Goal: Task Accomplishment & Management: Manage account settings

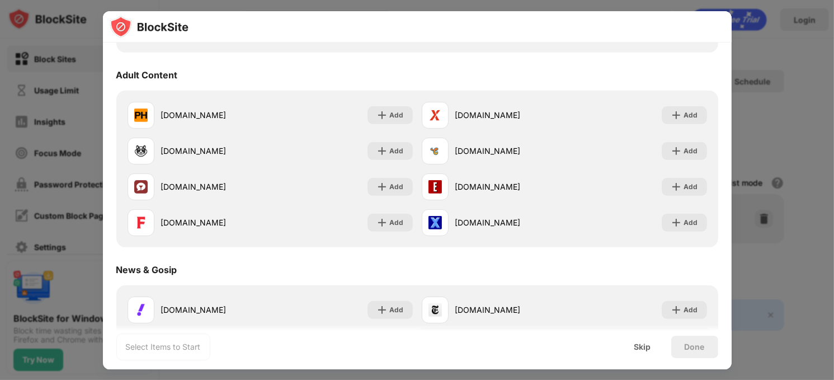
scroll to position [448, 0]
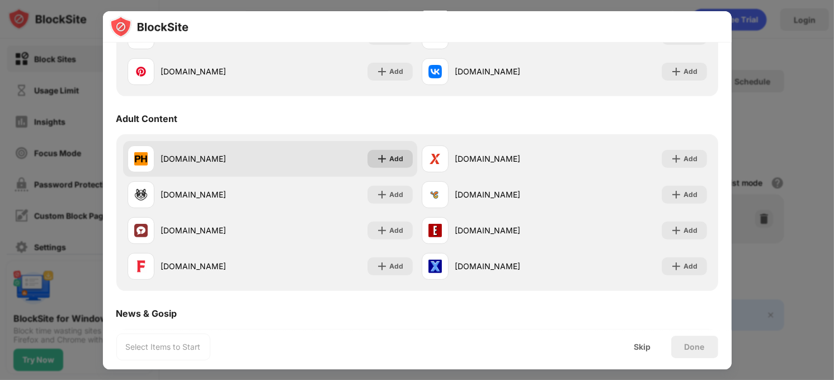
click at [384, 164] on div "Add" at bounding box center [390, 159] width 45 height 18
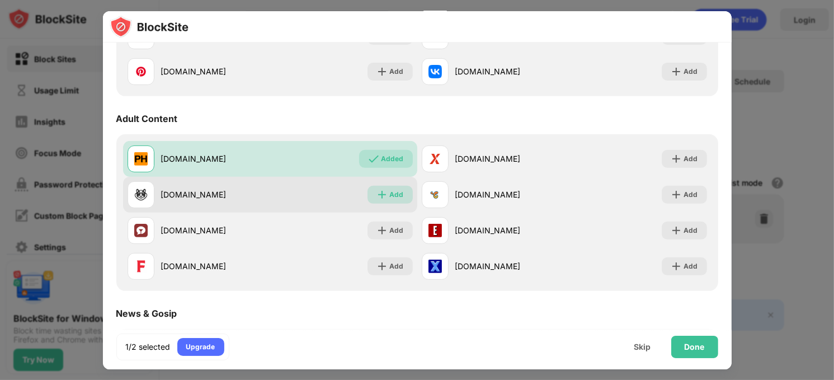
click at [396, 190] on div "Add" at bounding box center [397, 194] width 14 height 11
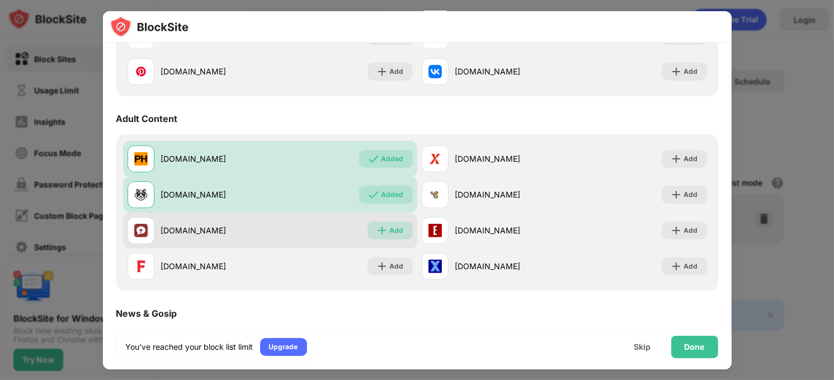
click at [396, 225] on div "Add" at bounding box center [397, 230] width 14 height 11
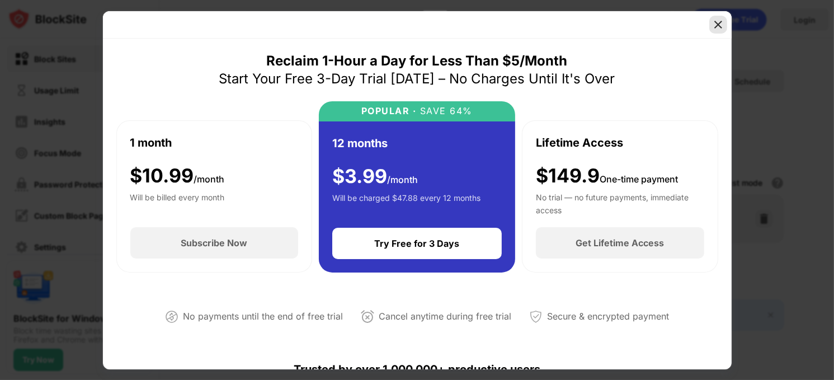
click at [715, 24] on img at bounding box center [718, 24] width 11 height 11
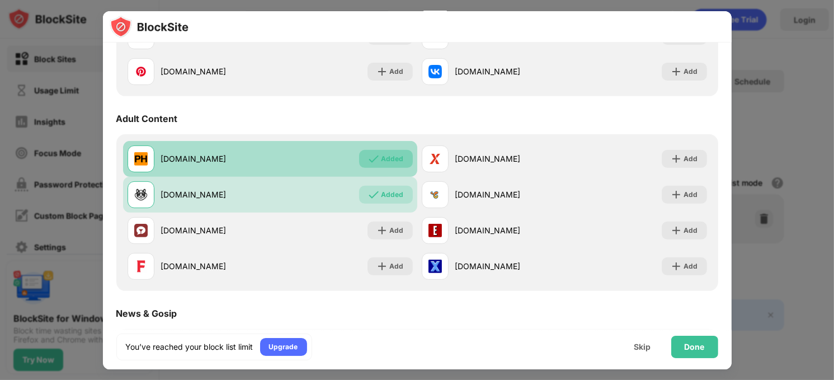
click at [374, 160] on img at bounding box center [373, 158] width 11 height 11
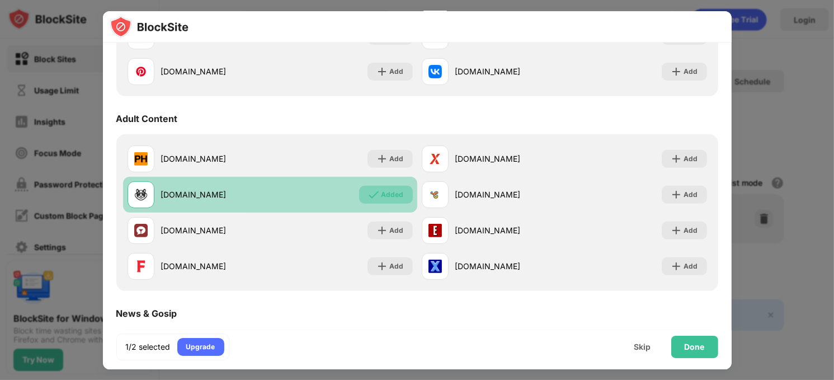
click at [389, 191] on div "Added" at bounding box center [393, 194] width 22 height 11
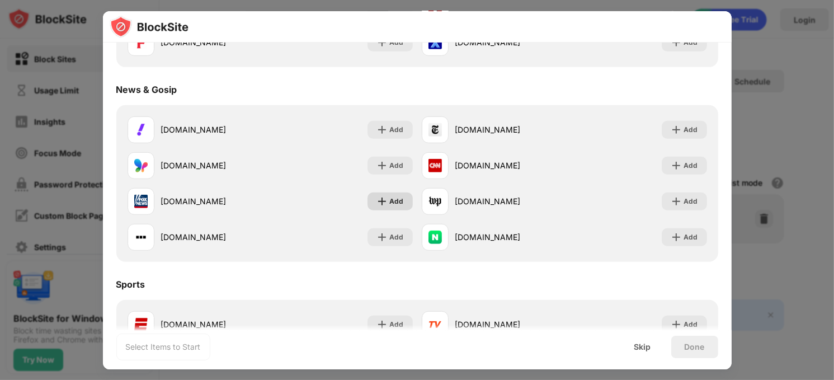
scroll to position [895, 0]
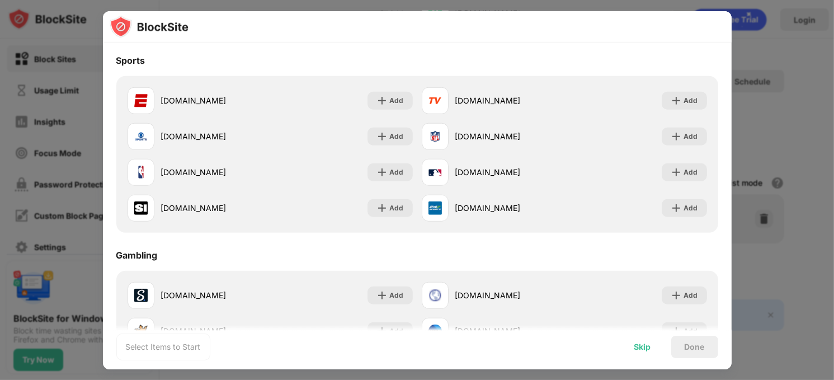
click at [653, 350] on div "Skip" at bounding box center [643, 347] width 44 height 22
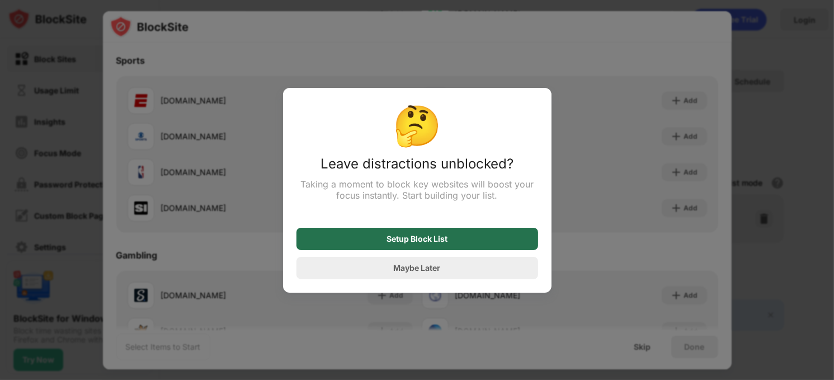
click at [440, 247] on div "Setup Block List" at bounding box center [418, 239] width 242 height 22
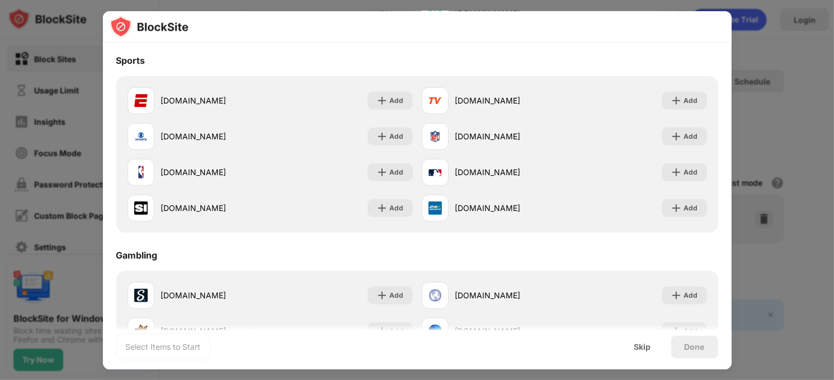
click at [805, 71] on div at bounding box center [417, 190] width 834 height 380
click at [656, 345] on div "Skip" at bounding box center [643, 347] width 44 height 22
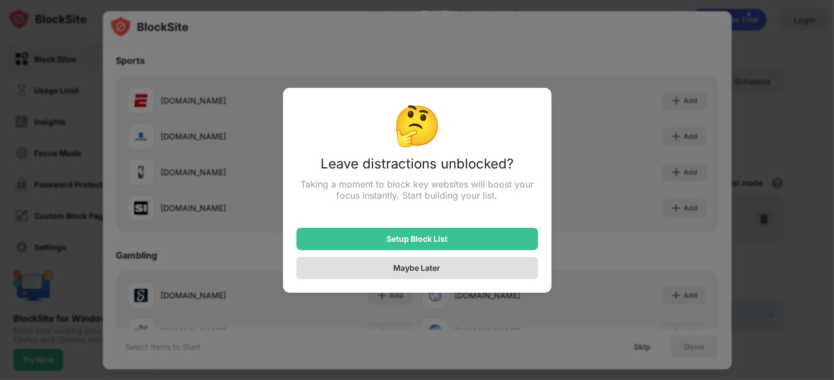
click at [436, 264] on div "Maybe Later" at bounding box center [418, 268] width 242 height 22
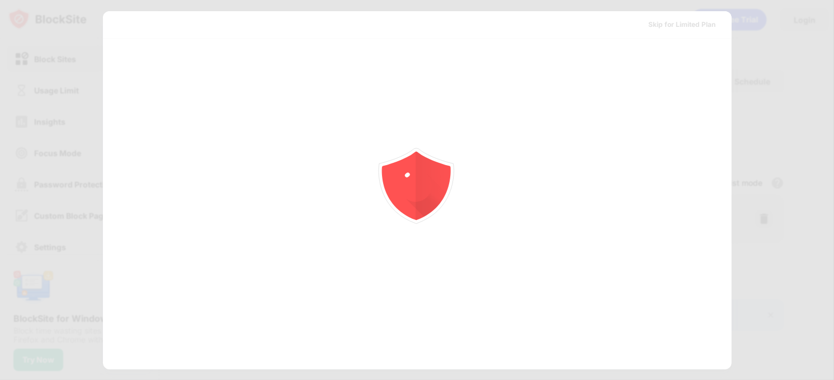
scroll to position [0, 0]
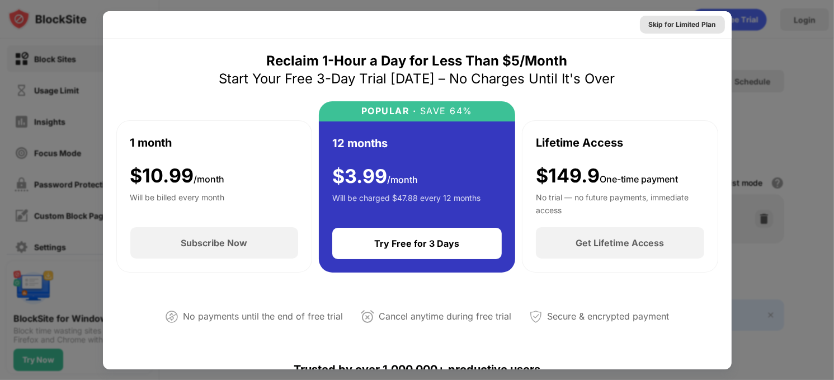
click at [687, 22] on div "Skip for Limited Plan" at bounding box center [682, 24] width 67 height 11
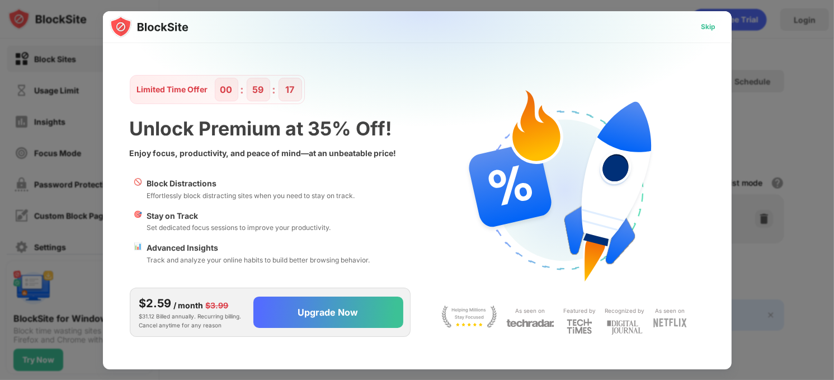
click at [715, 26] on div "Skip" at bounding box center [709, 26] width 15 height 11
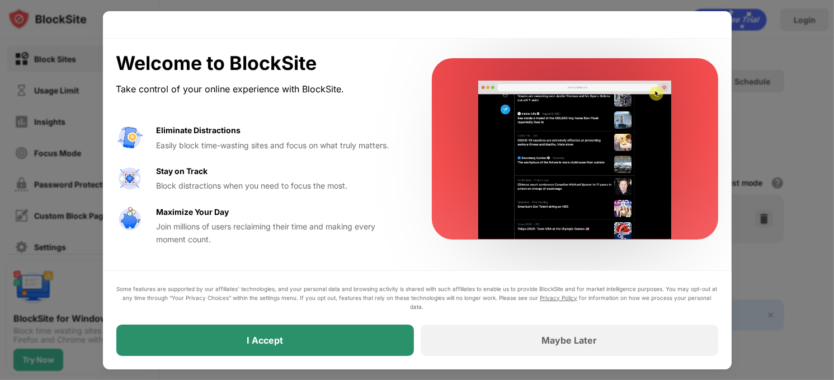
click at [372, 334] on div "I Accept" at bounding box center [265, 340] width 298 height 31
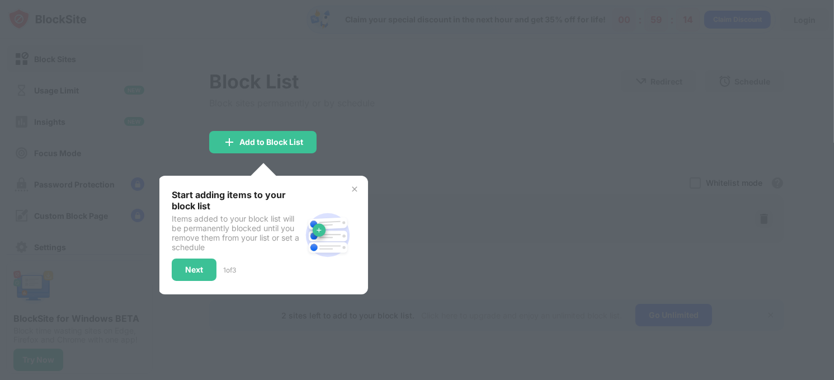
click at [317, 203] on div "Start adding items to your block list Items added to your block list will be pe…" at bounding box center [263, 235] width 183 height 92
click at [353, 185] on img at bounding box center [354, 189] width 9 height 9
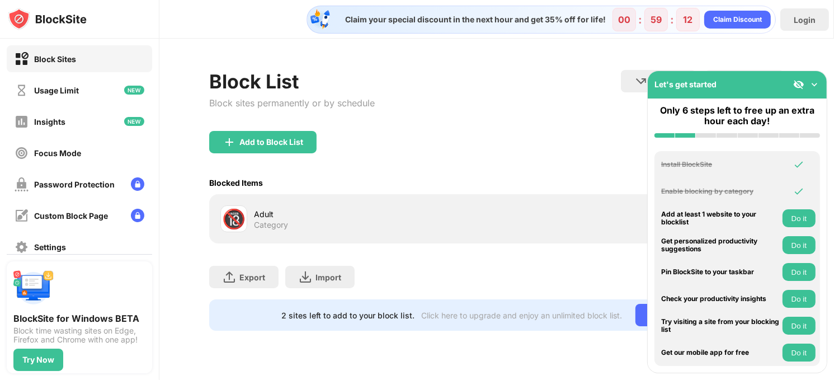
click at [538, 149] on div "Add to Block List" at bounding box center [496, 151] width 575 height 40
click at [818, 93] on div "Let's get started" at bounding box center [737, 84] width 179 height 27
click at [817, 90] on img at bounding box center [814, 84] width 11 height 11
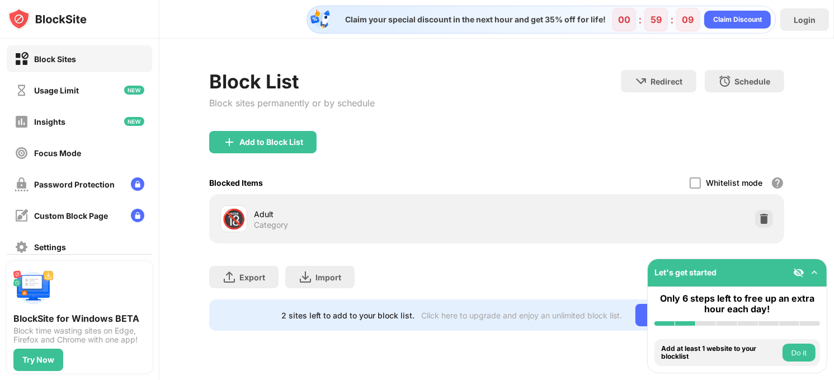
drag, startPoint x: 805, startPoint y: 220, endPoint x: 808, endPoint y: 259, distance: 39.2
click at [806, 239] on div "Block List Block sites permanently or by schedule Redirect Choose a site to be …" at bounding box center [496, 200] width 675 height 323
click at [264, 148] on div "Add to Block List" at bounding box center [262, 142] width 107 height 22
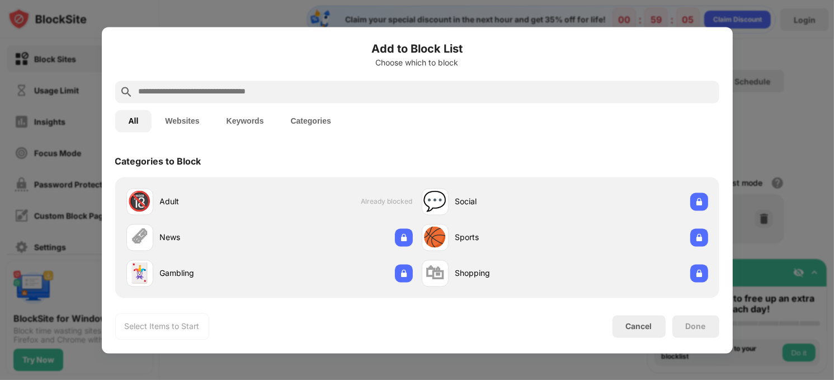
click at [262, 92] on input "text" at bounding box center [427, 91] width 578 height 13
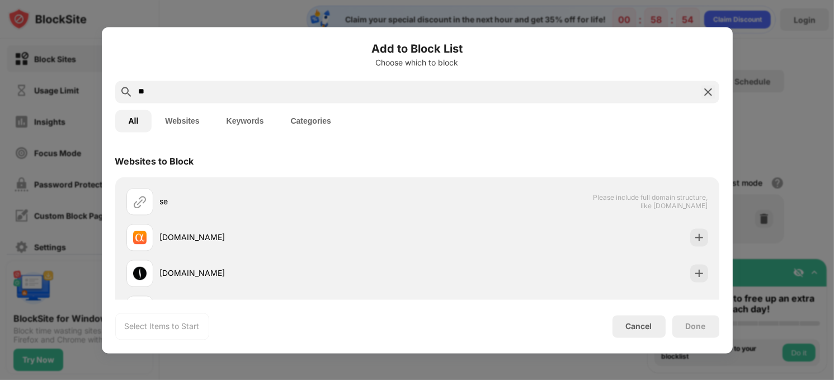
click at [188, 98] on input "**" at bounding box center [418, 91] width 560 height 13
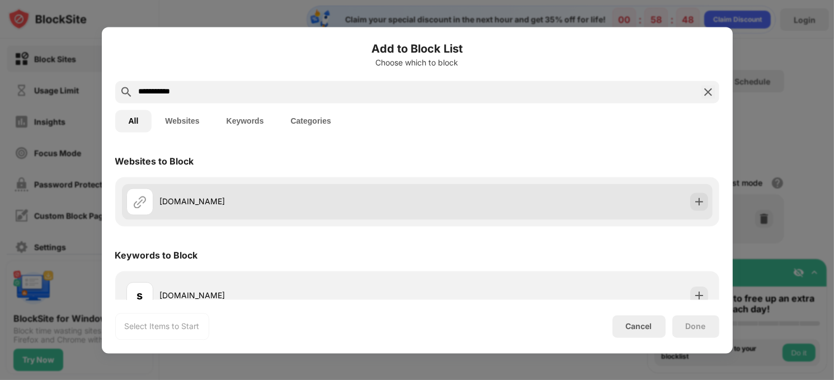
type input "**********"
click at [694, 203] on img at bounding box center [699, 201] width 11 height 11
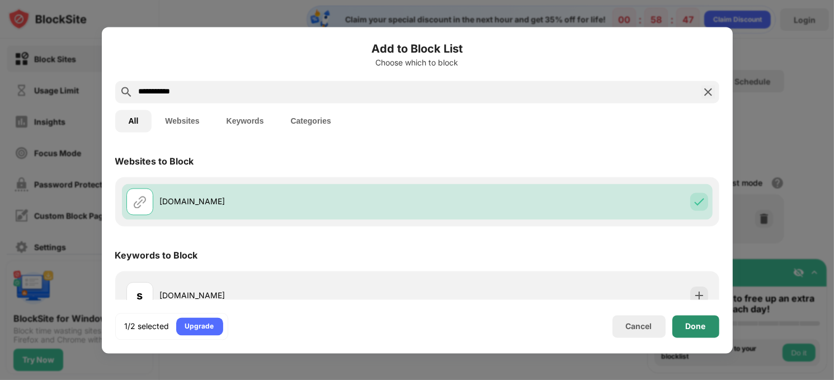
click at [685, 329] on div "Done" at bounding box center [696, 326] width 47 height 22
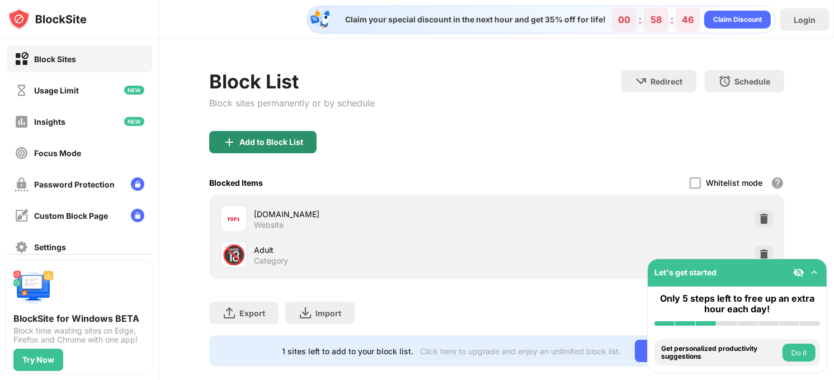
click at [273, 131] on div "Add to Block List" at bounding box center [262, 142] width 107 height 22
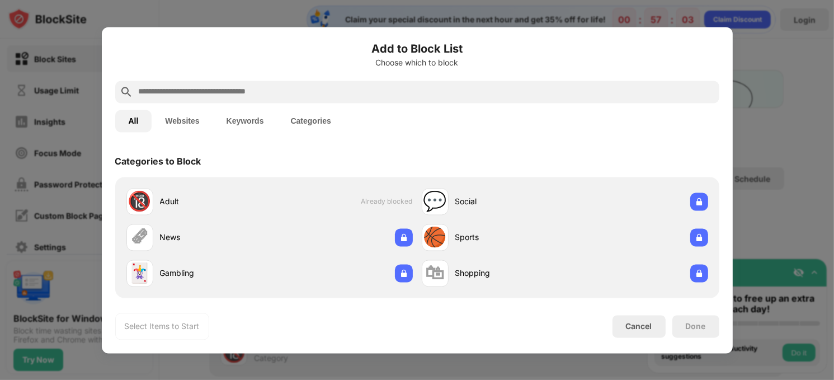
click at [160, 97] on input "text" at bounding box center [427, 91] width 578 height 13
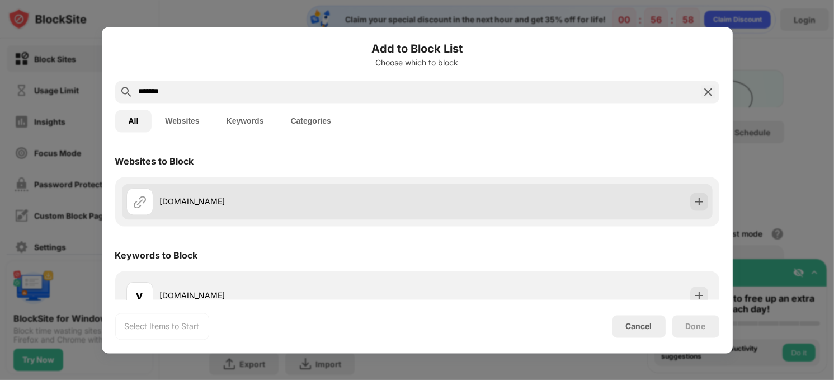
type input "*******"
click at [697, 199] on div at bounding box center [700, 202] width 18 height 18
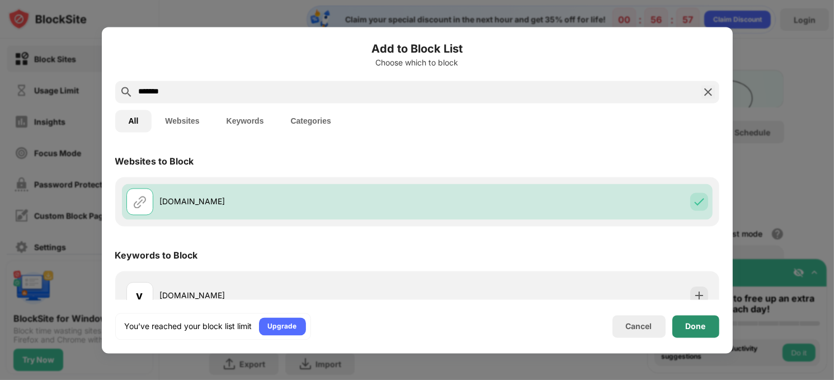
click at [693, 332] on div "Done" at bounding box center [696, 326] width 47 height 22
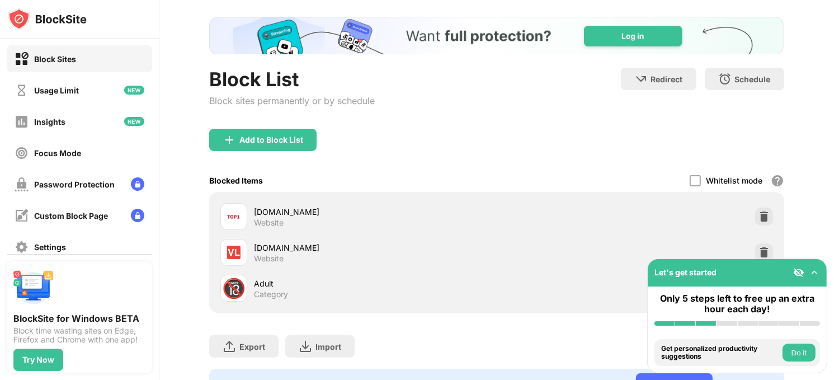
scroll to position [56, 0]
